Goal: Task Accomplishment & Management: Manage account settings

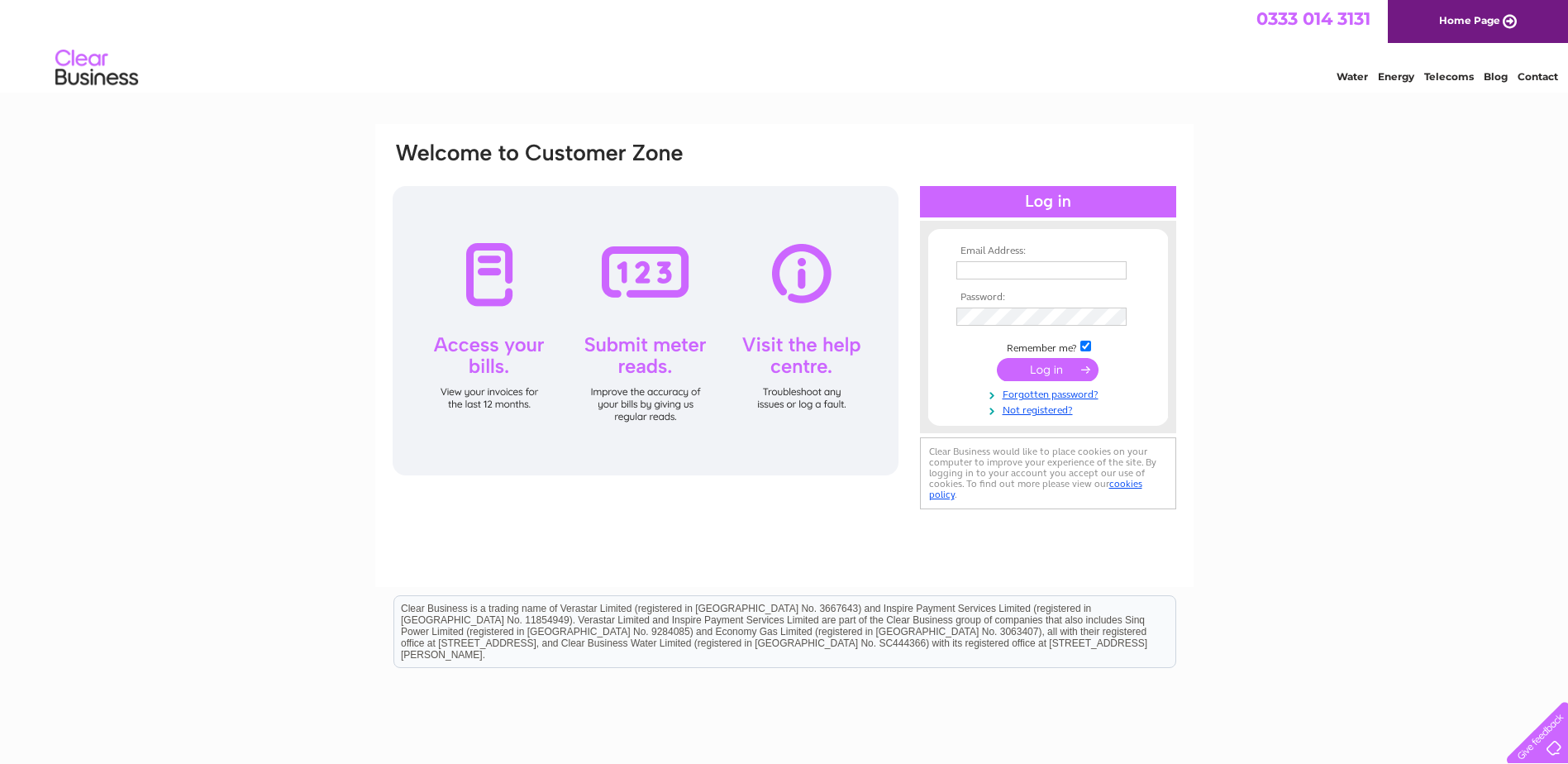
type input "[EMAIL_ADDRESS][DOMAIN_NAME]"
click at [1025, 368] on input "submit" at bounding box center [1047, 369] width 102 height 23
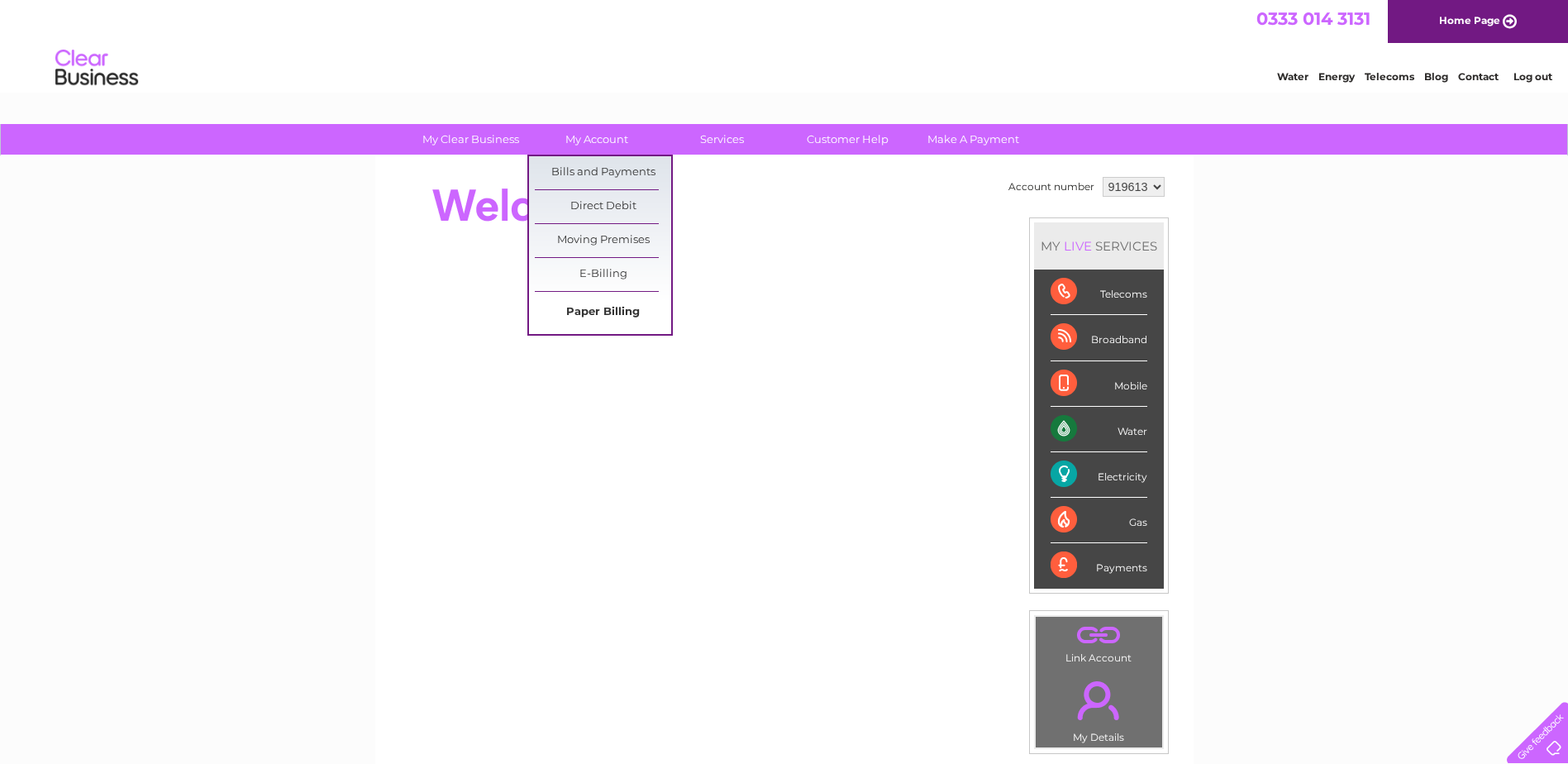
click at [601, 304] on link "Paper Billing" at bounding box center [603, 313] width 136 height 33
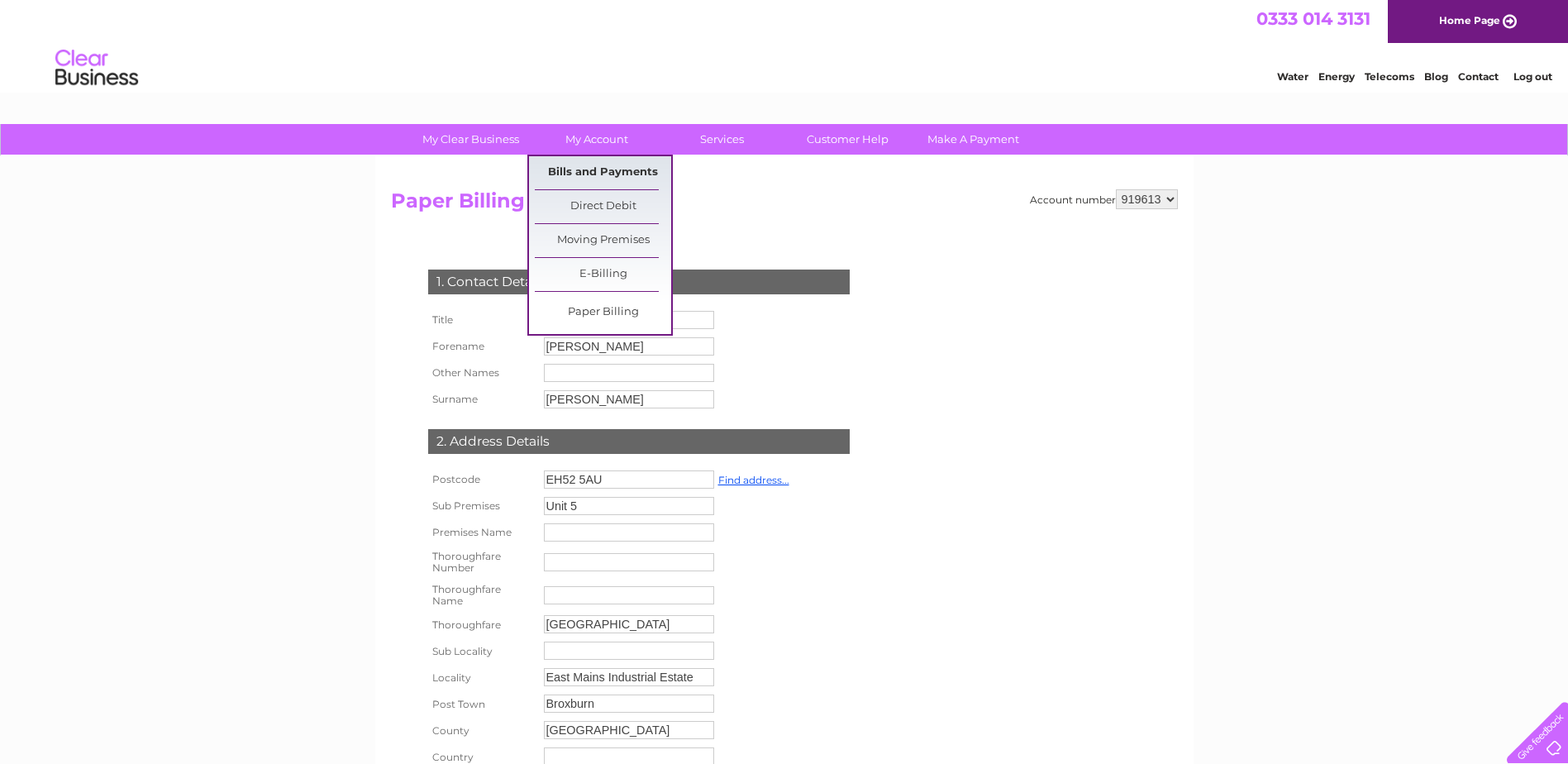
click at [620, 169] on link "Bills and Payments" at bounding box center [603, 172] width 136 height 33
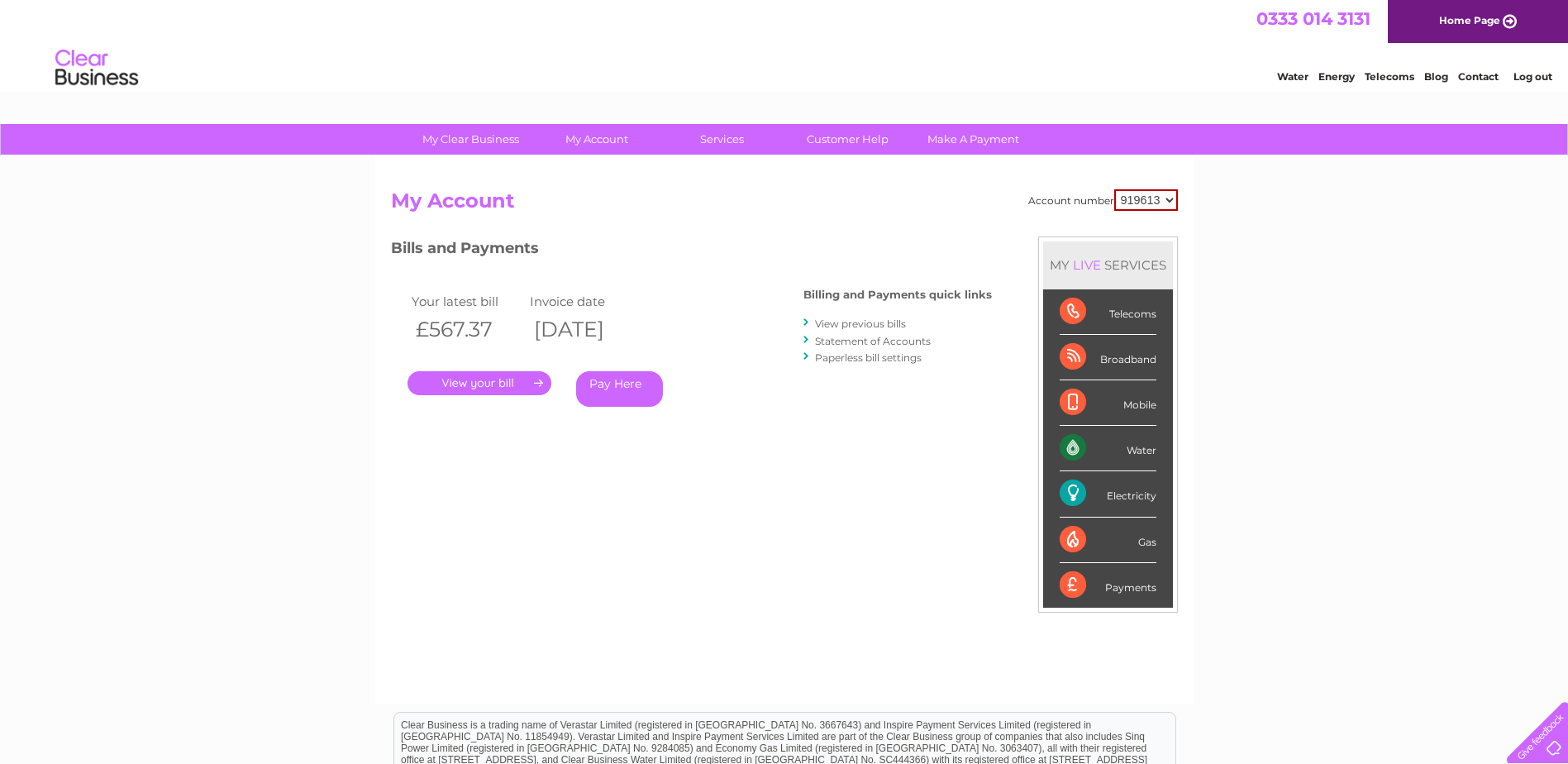
click at [476, 376] on link "." at bounding box center [480, 383] width 144 height 24
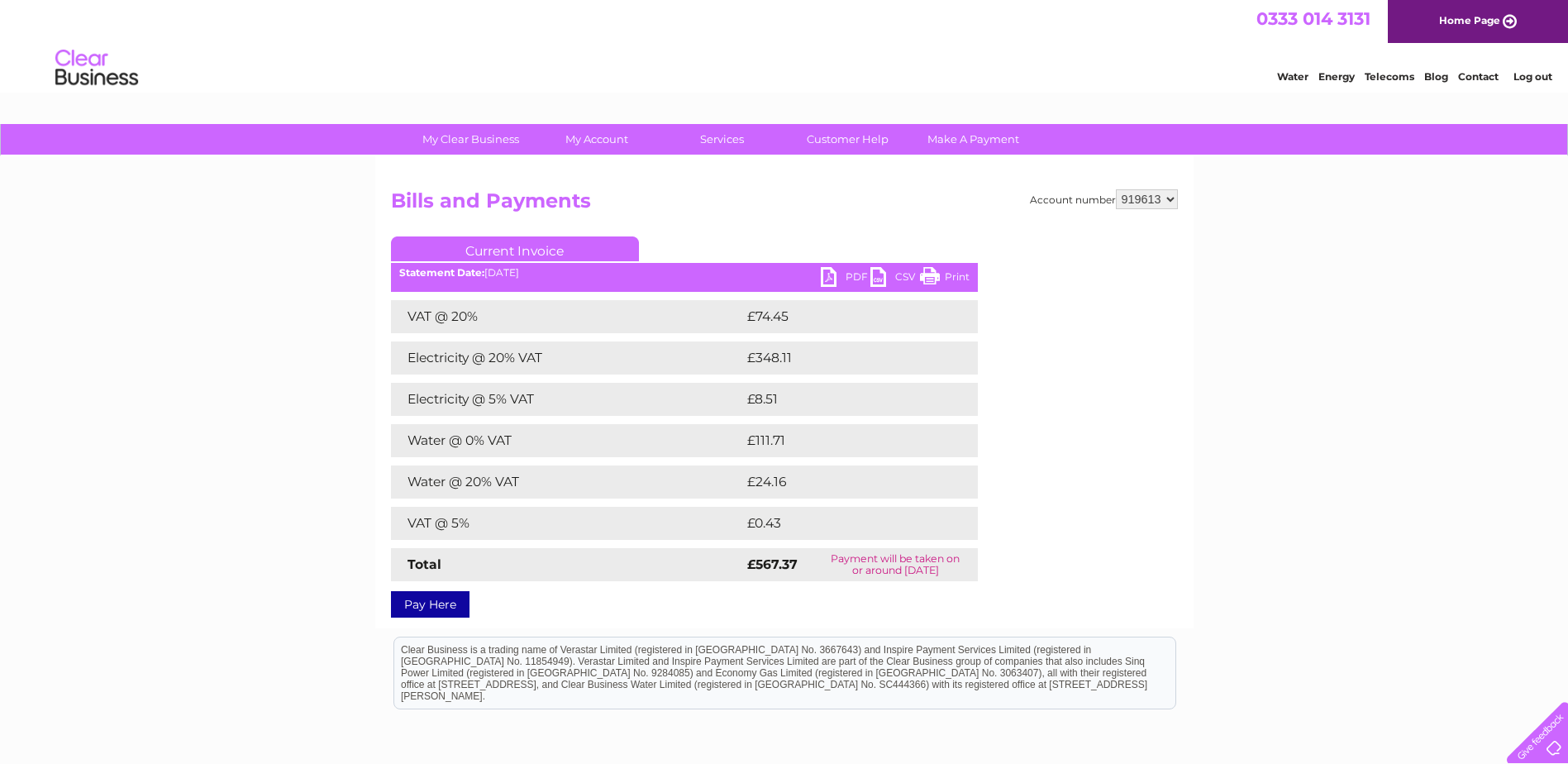
click at [837, 270] on link "PDF" at bounding box center [845, 278] width 50 height 24
drag, startPoint x: 933, startPoint y: 272, endPoint x: 231, endPoint y: 43, distance: 738.4
click at [933, 272] on link "Print" at bounding box center [945, 278] width 50 height 24
